Goal: Check status: Check status

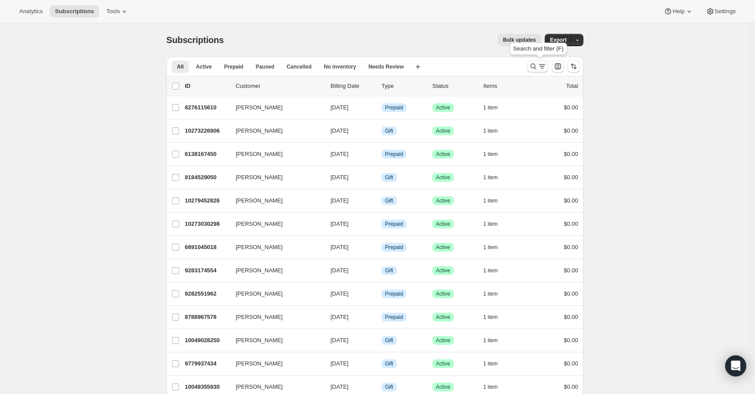
click at [531, 65] on icon "Search and filter results" at bounding box center [533, 66] width 9 height 9
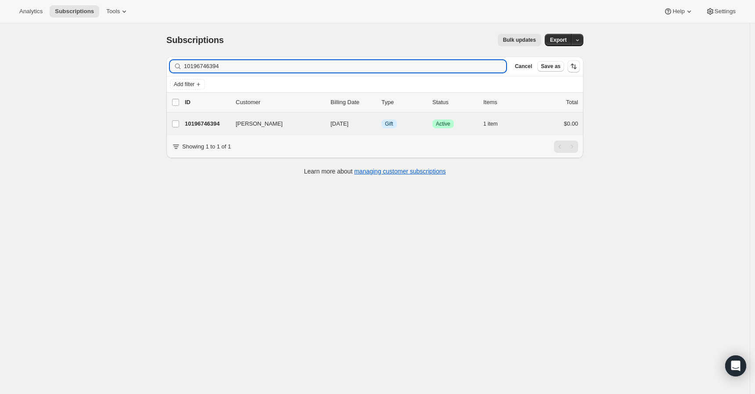
type input "10196746394"
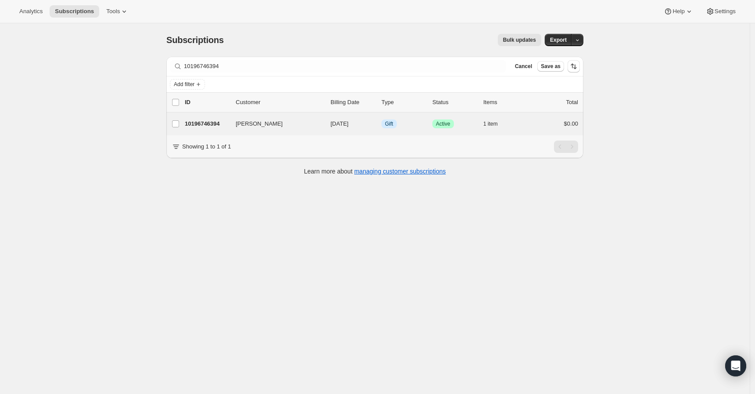
click at [218, 116] on div "[PERSON_NAME] 10196746394 [PERSON_NAME] [DATE] Info Gift Success Active 1 item …" at bounding box center [374, 123] width 417 height 23
click at [205, 125] on p "10196746394" at bounding box center [207, 123] width 44 height 9
